Goal: Information Seeking & Learning: Check status

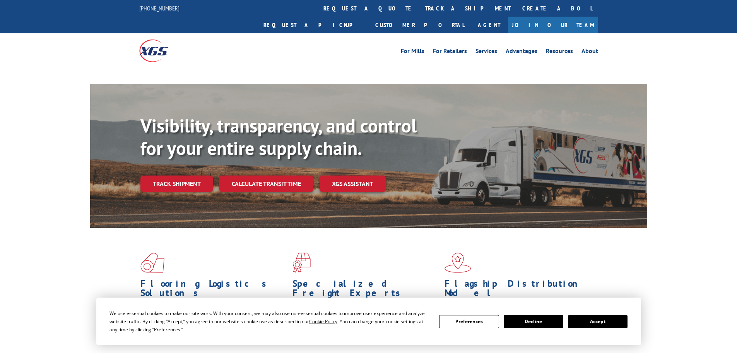
click at [183, 175] on div "Visibility, transparency, and control for your entire supply chain. Track shipm…" at bounding box center [393, 169] width 507 height 108
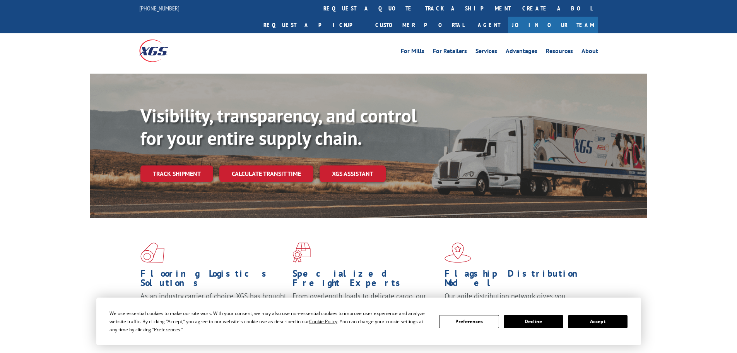
click at [184, 169] on div "Visibility, transparency, and control for your entire supply chain. Track shipm…" at bounding box center [393, 158] width 507 height 108
click at [200, 165] on link "Track shipment" at bounding box center [176, 173] width 73 height 16
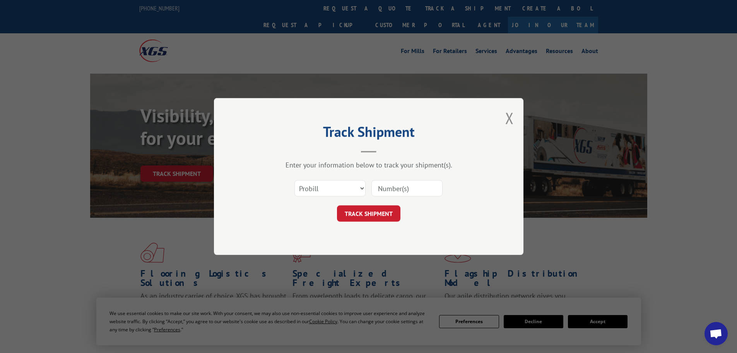
click at [380, 186] on input at bounding box center [407, 188] width 71 height 16
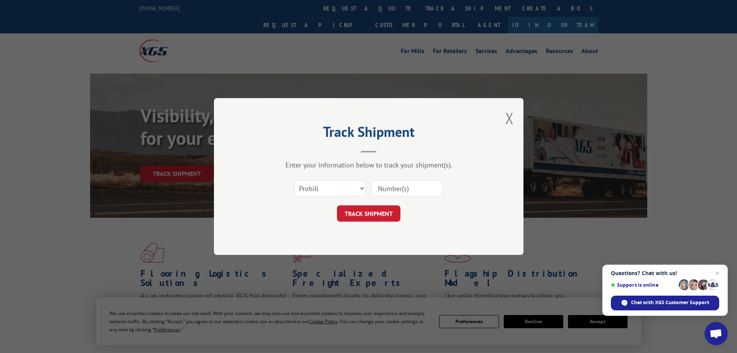
paste input "17480059"
type input "17480059"
click at [355, 212] on button "TRACK SHIPMENT" at bounding box center [368, 213] width 63 height 16
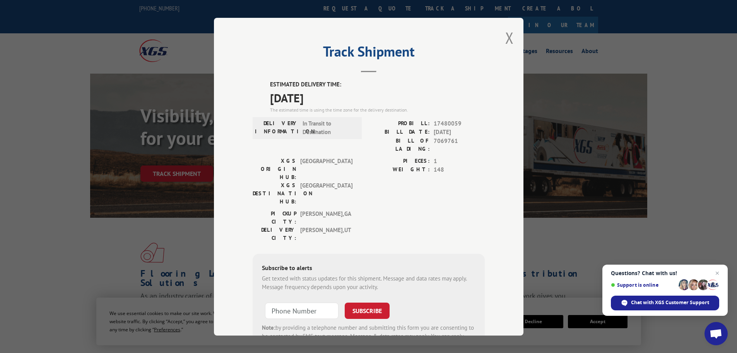
click at [512, 33] on div "Track Shipment ESTIMATED DELIVERY TIME: [DATE] The estimated time is using the …" at bounding box center [369, 176] width 310 height 317
click at [510, 38] on button "Close modal" at bounding box center [509, 37] width 9 height 21
